Goal: Task Accomplishment & Management: Manage account settings

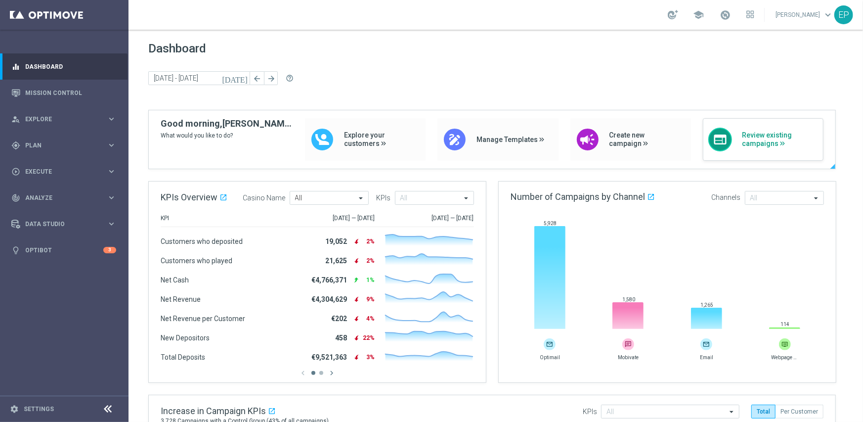
click at [754, 138] on span "Review existing campaigns" at bounding box center [780, 139] width 76 height 17
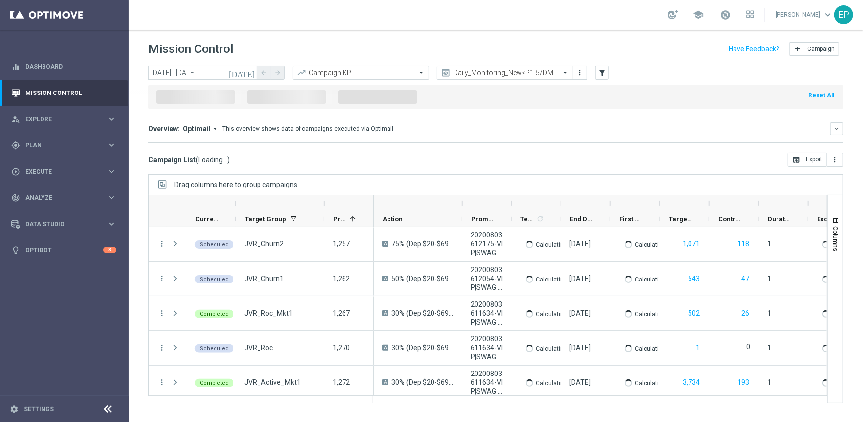
click at [105, 407] on icon at bounding box center [108, 409] width 12 height 12
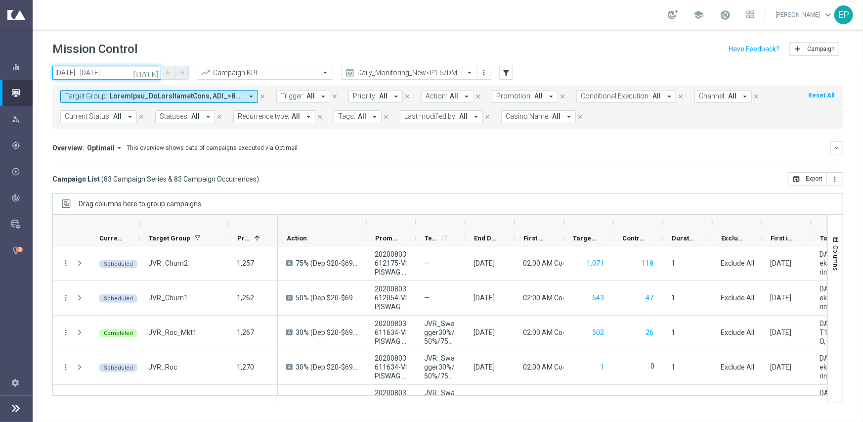
click at [80, 72] on input "[DATE] - [DATE]" at bounding box center [106, 73] width 109 height 14
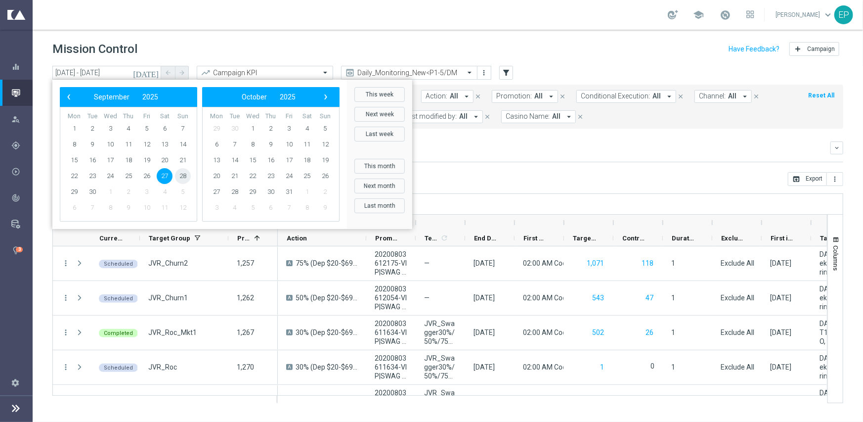
click at [178, 178] on span "28" at bounding box center [183, 176] width 16 height 16
click at [179, 178] on span "28" at bounding box center [183, 176] width 16 height 16
type input "[DATE] - [DATE]"
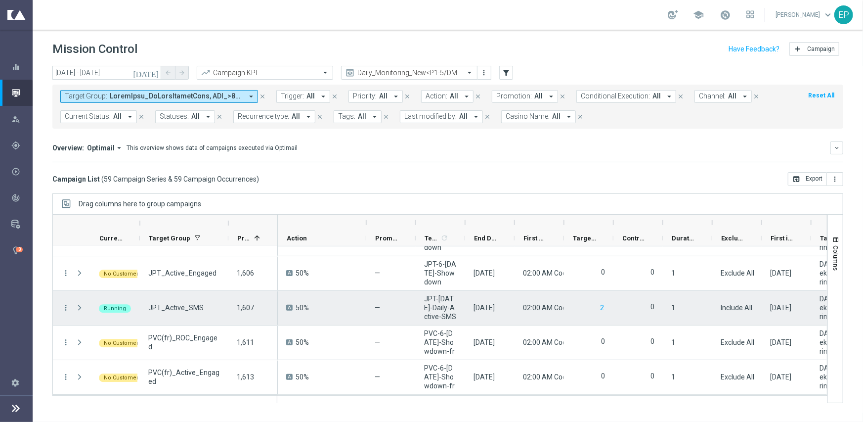
scroll to position [1892, 0]
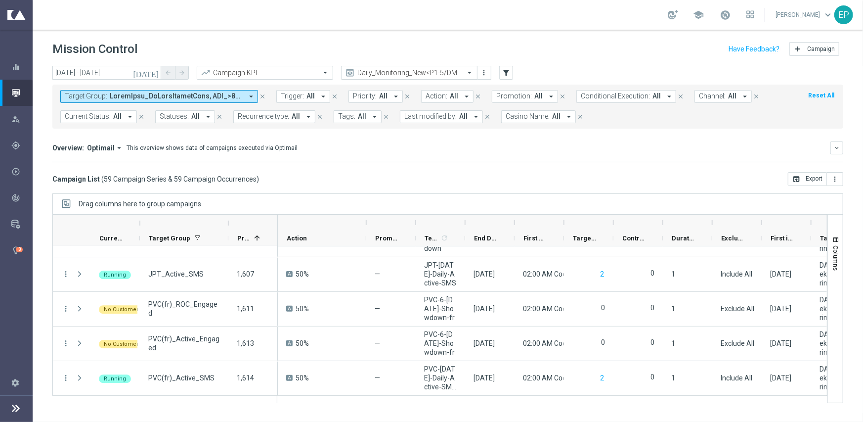
click at [387, 70] on input "text" at bounding box center [400, 73] width 106 height 8
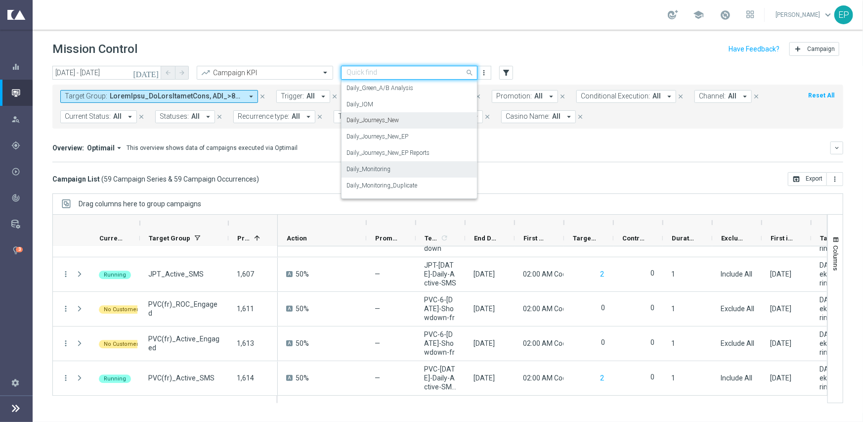
scroll to position [260, 0]
click at [420, 119] on div "Daily_Journeys_New" at bounding box center [410, 121] width 126 height 16
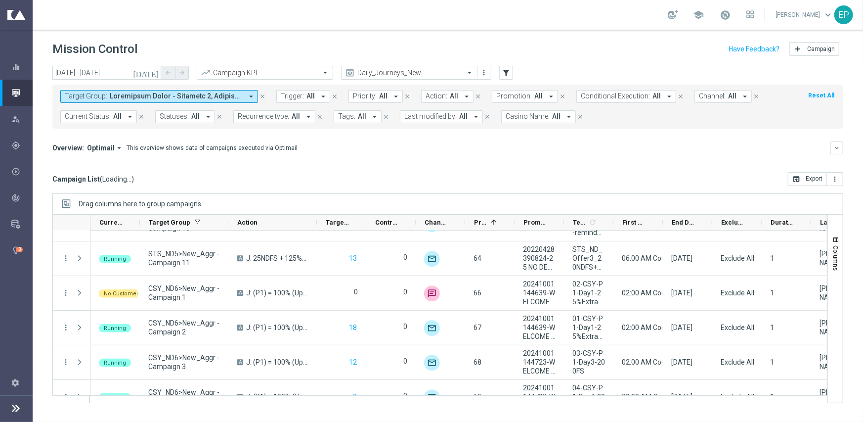
scroll to position [1873, 0]
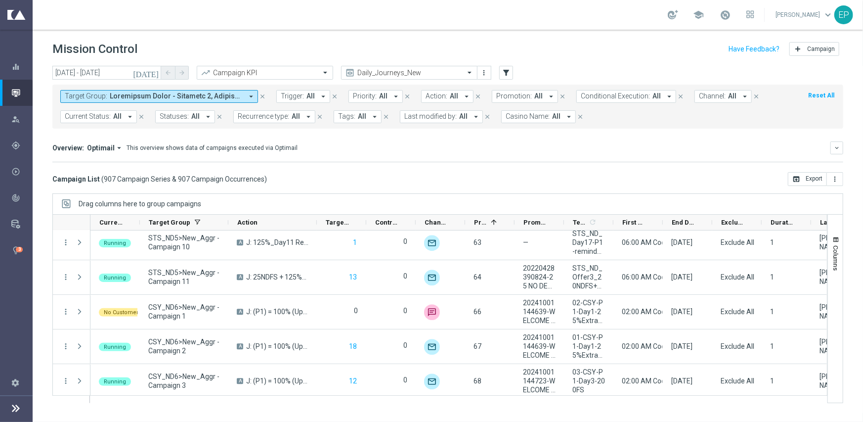
click at [110, 95] on span at bounding box center [176, 96] width 133 height 8
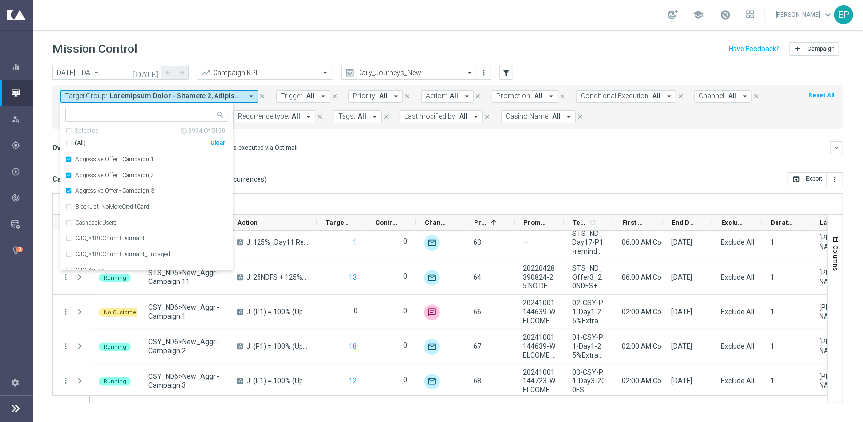
click at [454, 184] on div "Campaign List ( 907 Campaign Series & 907 Campaign Occurrences ) open_in_browse…" at bounding box center [447, 179] width 791 height 14
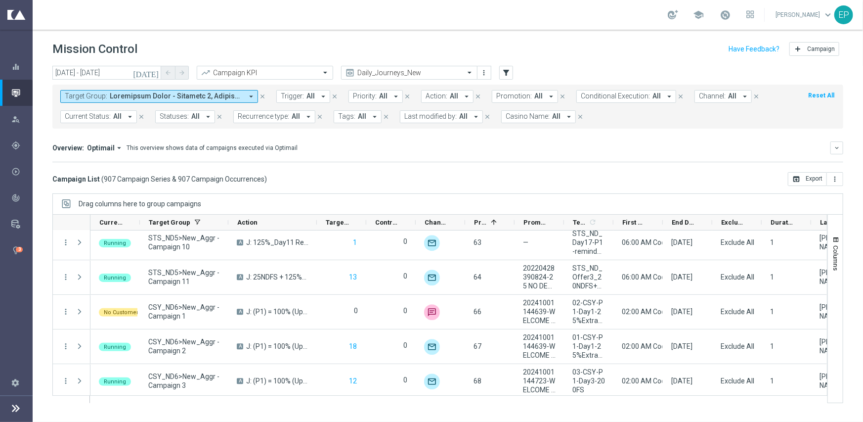
click at [85, 118] on span "Current Status:" at bounding box center [88, 116] width 46 height 8
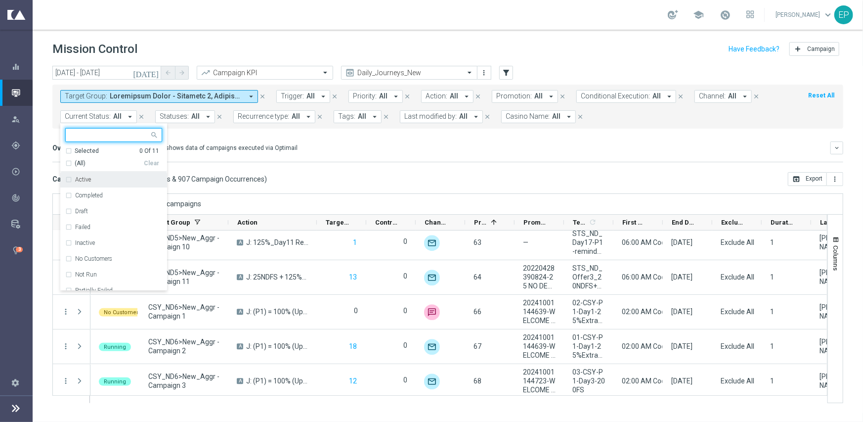
click at [77, 164] on span "(All)" at bounding box center [80, 163] width 11 height 8
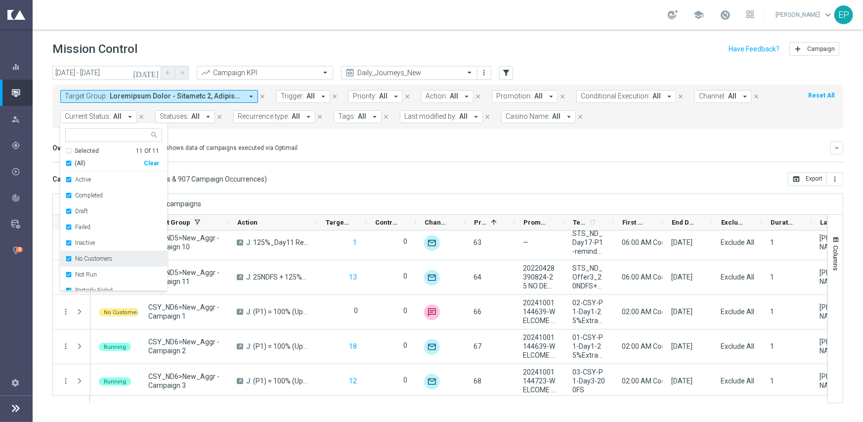
click at [82, 262] on div "No Customers" at bounding box center [113, 259] width 97 height 16
click at [81, 272] on label "Running" at bounding box center [86, 272] width 23 height 6
click at [310, 178] on div "Campaign List ( 907 Campaign Series & 907 Campaign Occurrences ) open_in_browse…" at bounding box center [447, 179] width 791 height 14
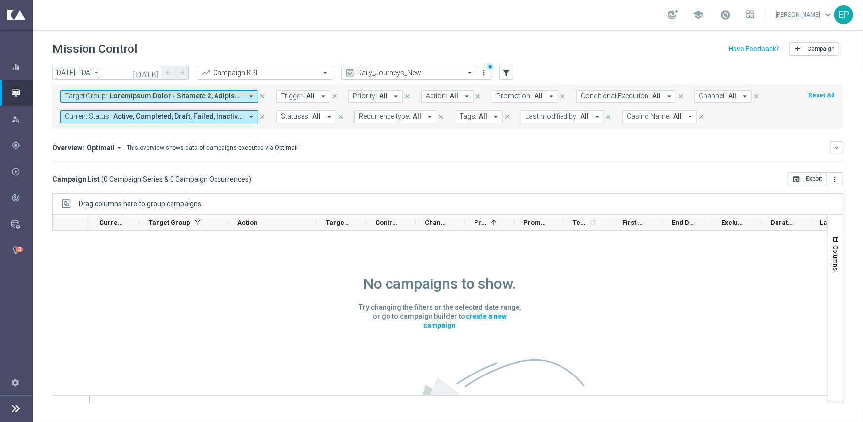
scroll to position [0, 0]
